Goal: Task Accomplishment & Management: Manage account settings

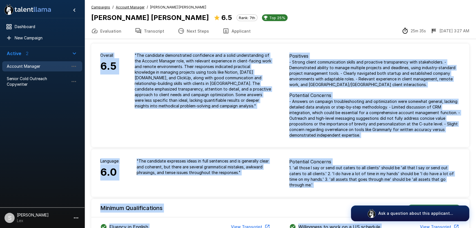
click at [234, 28] on button "Applicant" at bounding box center [237, 31] width 42 height 16
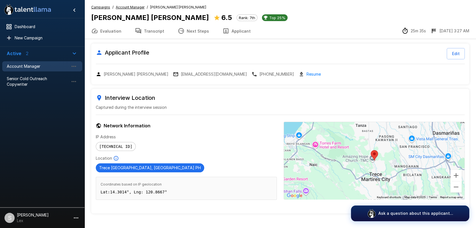
click at [21, 66] on span "Account Manager" at bounding box center [38, 67] width 62 height 6
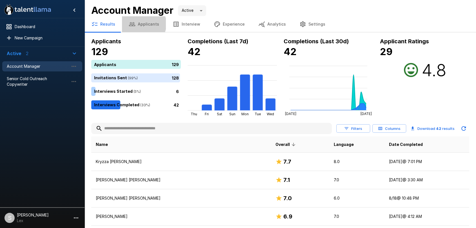
click at [142, 24] on button "Applicants" at bounding box center [144, 24] width 44 height 16
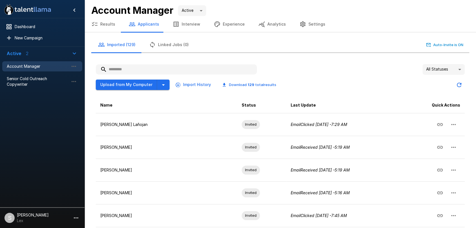
click at [124, 70] on input "text" at bounding box center [176, 70] width 161 height 10
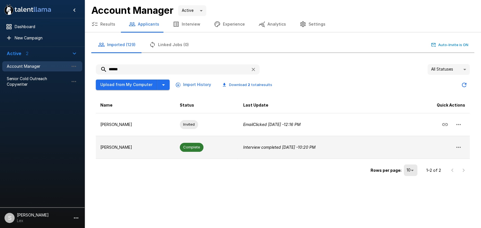
type input "******"
click at [113, 147] on p "[PERSON_NAME]" at bounding box center [135, 148] width 70 height 6
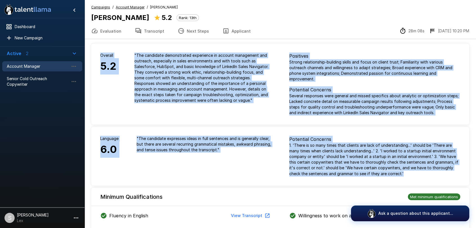
drag, startPoint x: 97, startPoint y: 41, endPoint x: 480, endPoint y: 175, distance: 406.7
click at [476, 175] on html ".st0{fill:#FFFFFF;} .st1{fill:#76a4ed;} Dashboard New Campaign Active 2 Account…" at bounding box center [238, 114] width 476 height 228
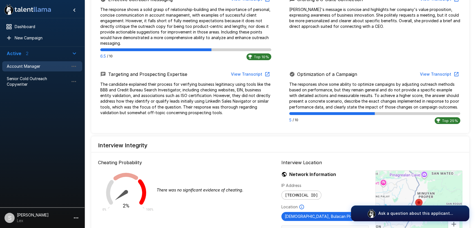
scroll to position [493, 0]
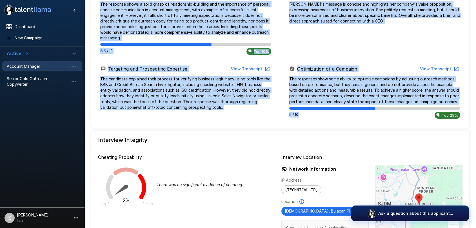
copy div "Overall 5.2 " The candidate demonstrated experience in account management and o…"
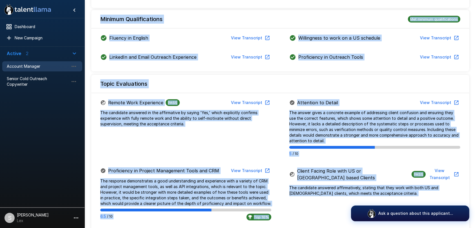
scroll to position [0, 0]
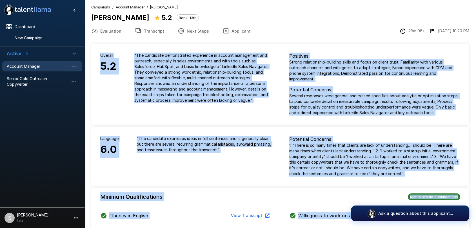
click at [23, 64] on span "Account Manager" at bounding box center [38, 67] width 62 height 6
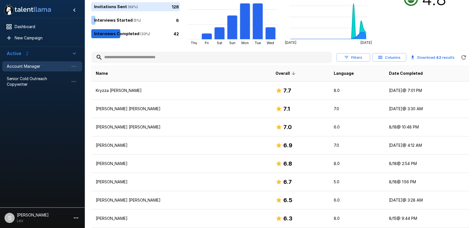
scroll to position [52, 0]
